Goal: Information Seeking & Learning: Learn about a topic

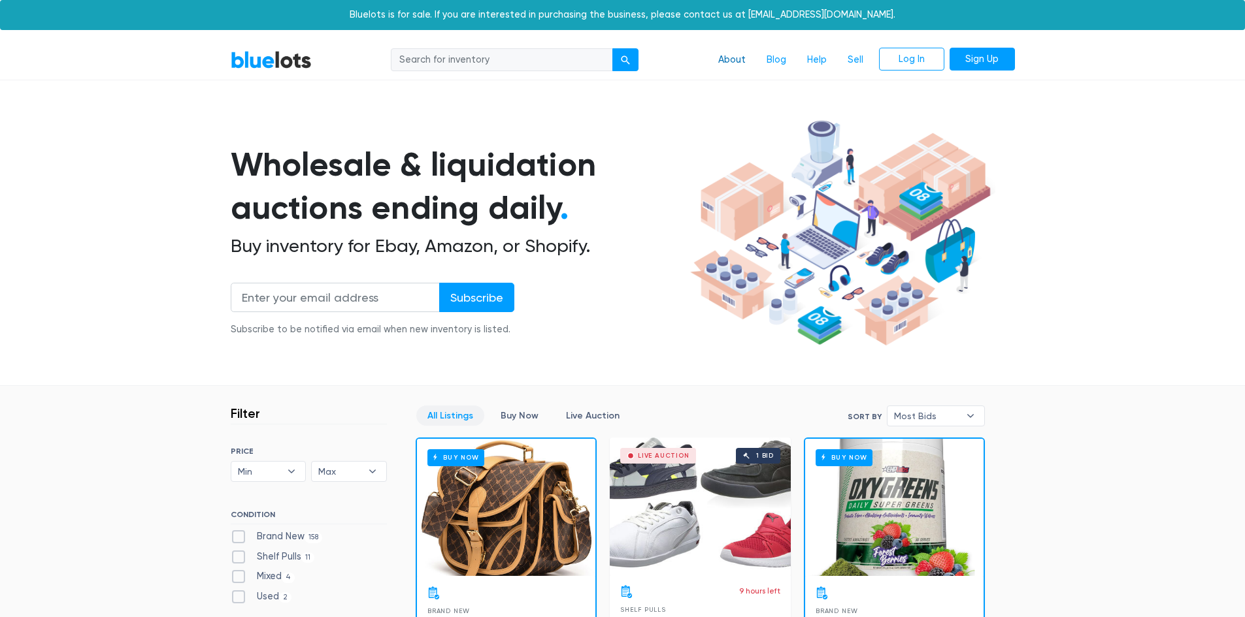
click at [728, 59] on link "About" at bounding box center [732, 60] width 48 height 25
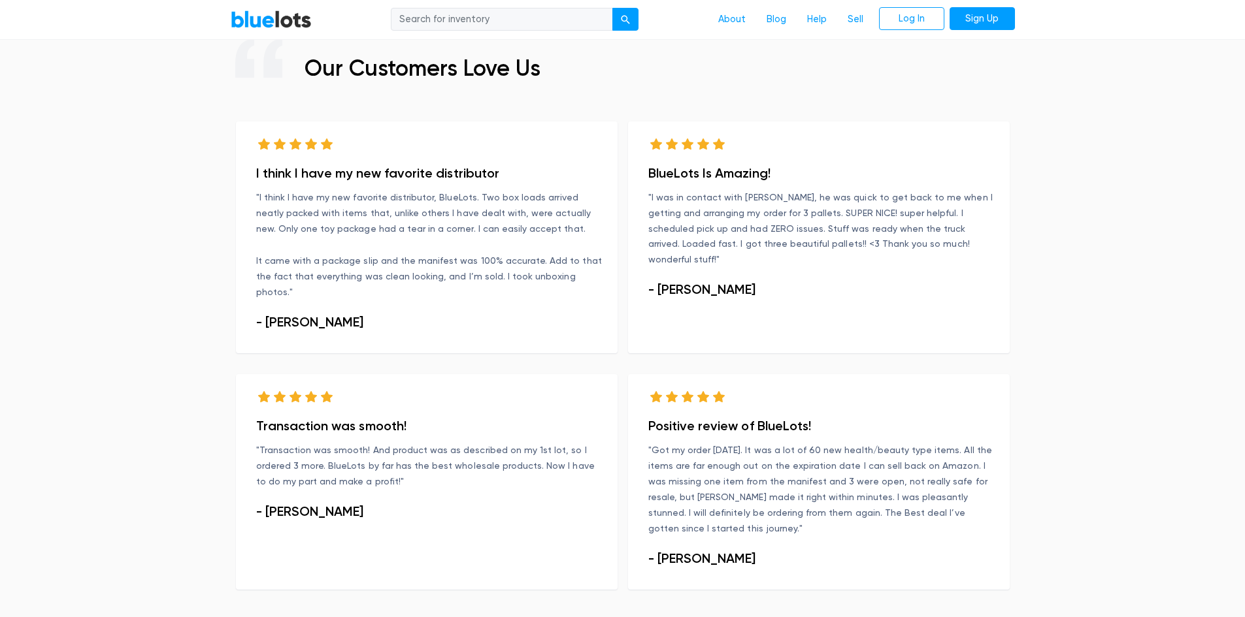
scroll to position [847, 0]
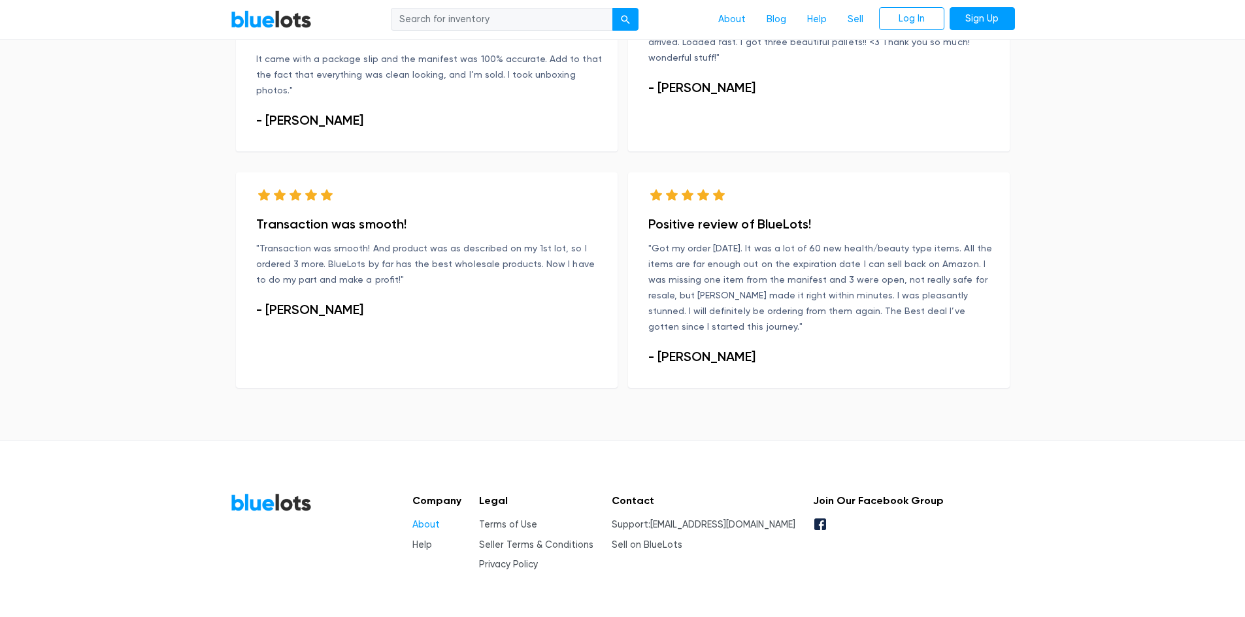
click at [429, 519] on link "About" at bounding box center [425, 524] width 27 height 11
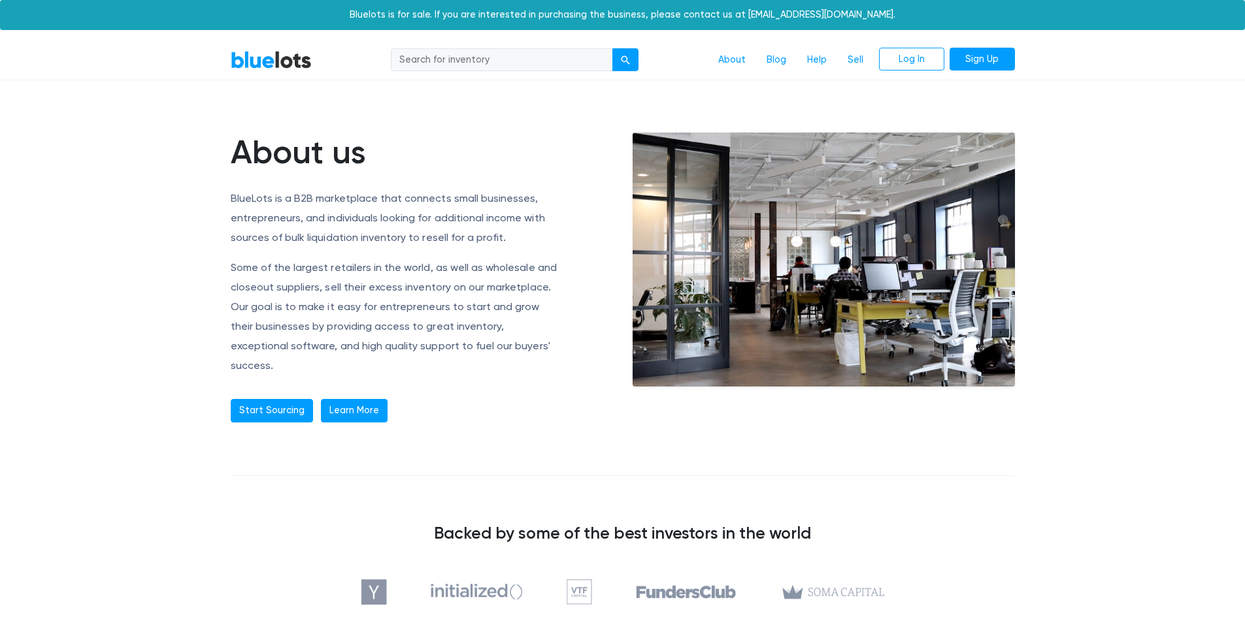
click at [365, 399] on link "Learn More" at bounding box center [354, 411] width 67 height 24
click at [268, 399] on link "Start Sourcing" at bounding box center [272, 411] width 82 height 24
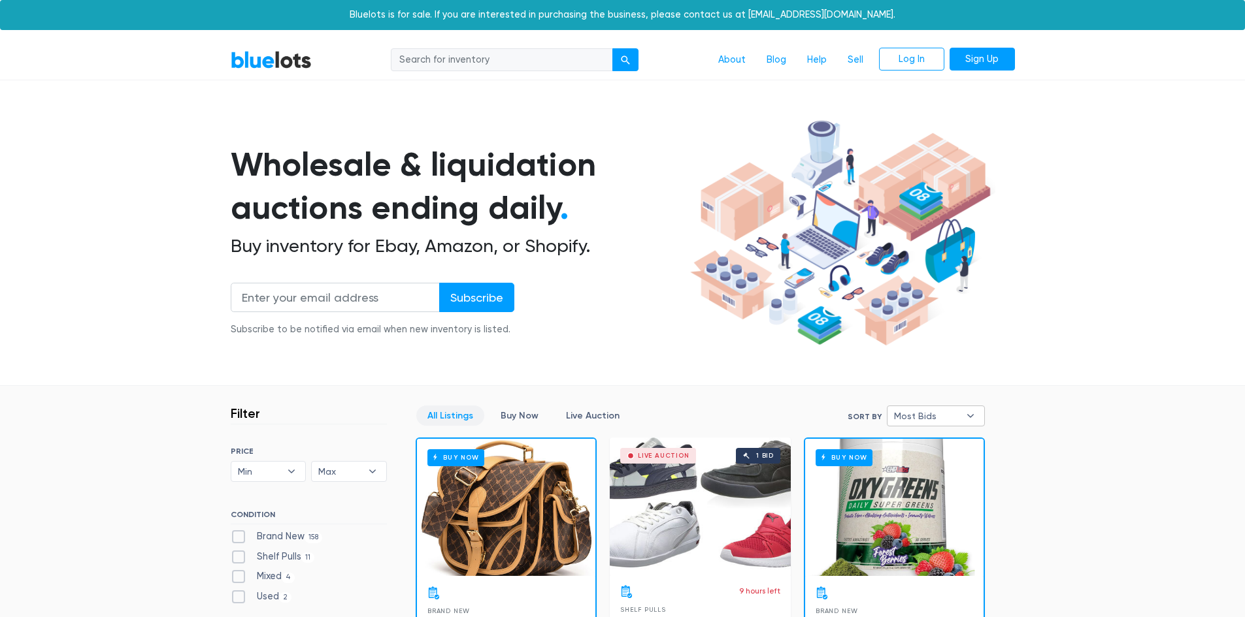
click at [966, 412] on b "▾" at bounding box center [969, 416] width 27 height 20
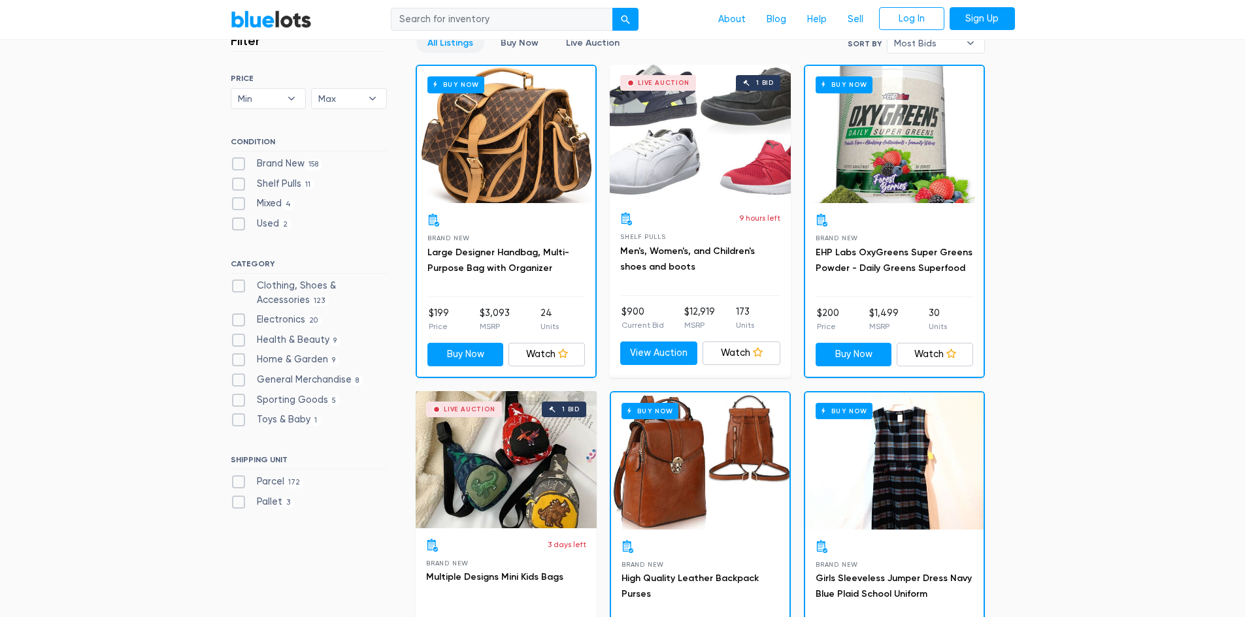
scroll to position [392, 0]
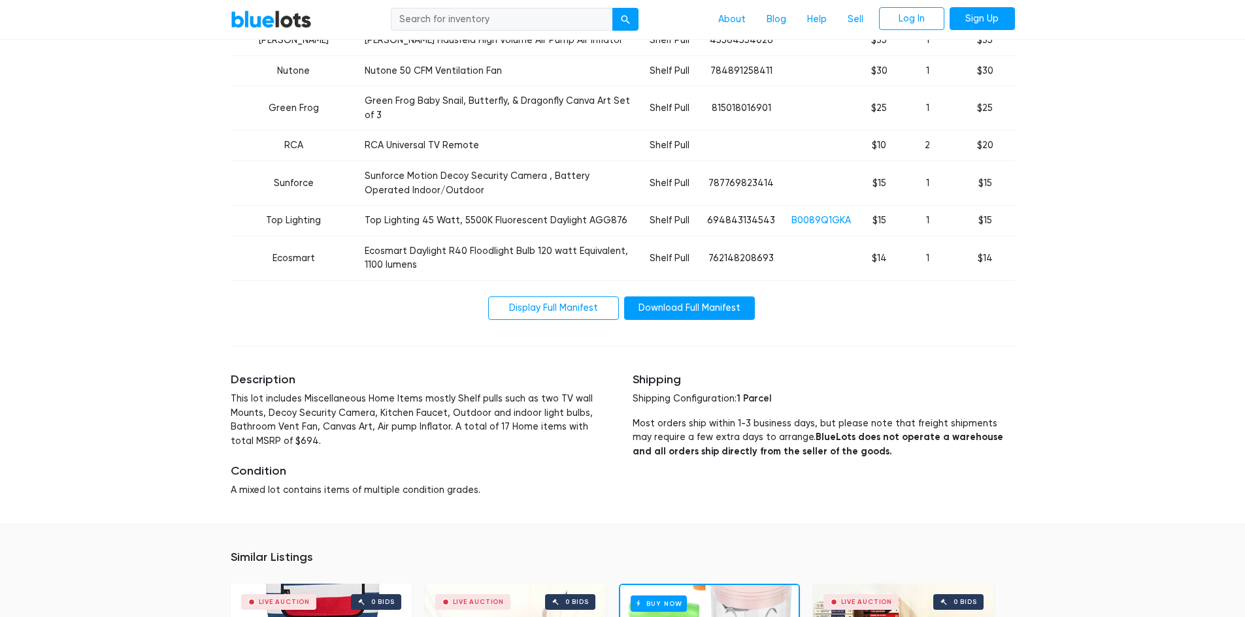
scroll to position [849, 0]
